Goal: Transaction & Acquisition: Purchase product/service

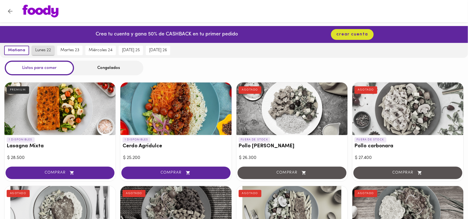
click at [42, 51] on span "lunes 22" at bounding box center [43, 50] width 16 height 5
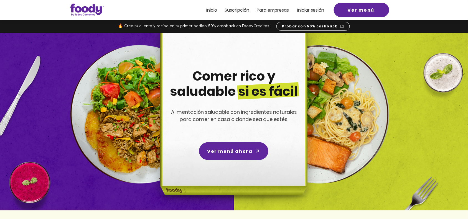
click at [360, 3] on link "Ver menú" at bounding box center [361, 10] width 55 height 14
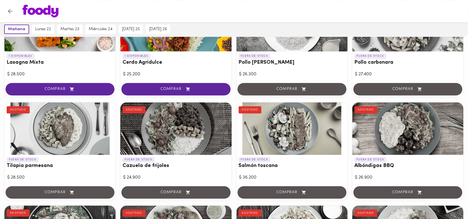
scroll to position [127, 0]
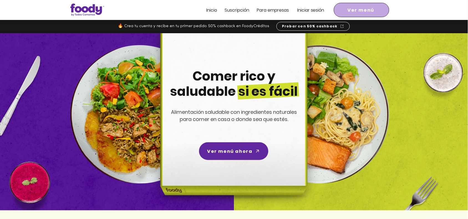
click at [352, 10] on span "Ver menú" at bounding box center [361, 10] width 27 height 7
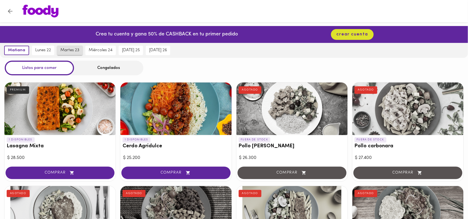
click at [72, 52] on span "martes 23" at bounding box center [69, 50] width 19 height 5
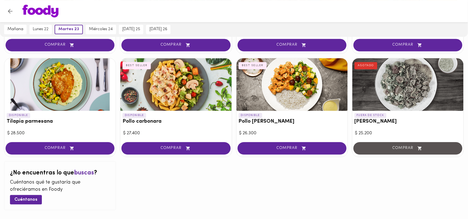
scroll to position [358, 0]
